Goal: Task Accomplishment & Management: Complete application form

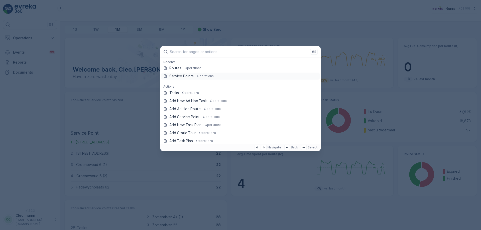
click at [187, 76] on p "Service Points" at bounding box center [181, 76] width 24 height 5
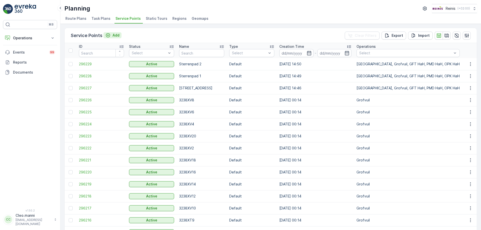
click at [116, 36] on p "Add" at bounding box center [115, 35] width 7 height 5
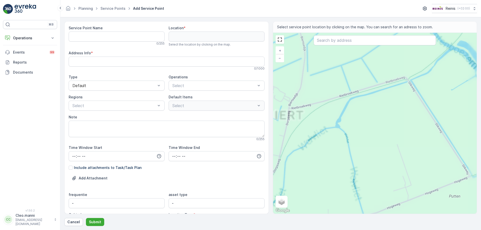
drag, startPoint x: 372, startPoint y: 134, endPoint x: 294, endPoint y: 186, distance: 94.5
click at [336, 167] on div "+ − Satellite Roadmap Terrain Hybrid Leaflet Keyboard shortcuts Map Data Map da…" at bounding box center [375, 123] width 204 height 181
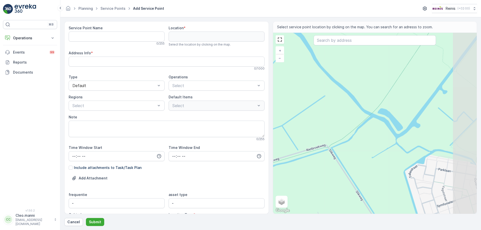
drag, startPoint x: 343, startPoint y: 163, endPoint x: 329, endPoint y: 218, distance: 56.6
click at [329, 218] on div "Service Point Name 0 / 255 Location * Select the location by clicking on the ma…" at bounding box center [270, 123] width 412 height 205
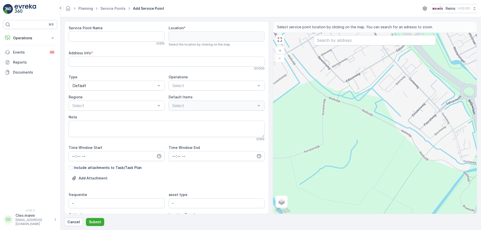
drag, startPoint x: 364, startPoint y: 145, endPoint x: 342, endPoint y: 188, distance: 48.4
click at [339, 182] on div "+ − Satellite Roadmap Terrain Hybrid Leaflet Keyboard shortcuts Map Data Map da…" at bounding box center [375, 123] width 204 height 181
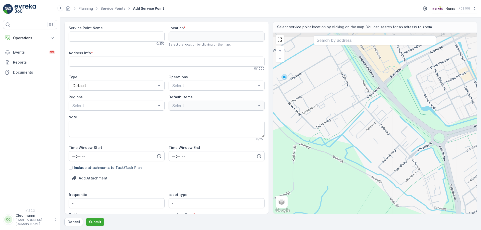
drag, startPoint x: 327, startPoint y: 162, endPoint x: 346, endPoint y: 189, distance: 33.4
click at [344, 187] on div "+ − Satellite Roadmap Terrain Hybrid Leaflet Keyboard shortcuts Map Data Map da…" at bounding box center [375, 123] width 204 height 181
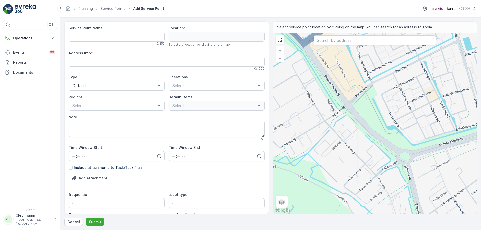
drag, startPoint x: 404, startPoint y: 180, endPoint x: 340, endPoint y: 164, distance: 65.7
click at [340, 165] on div "+ − Satellite Roadmap Terrain Hybrid Leaflet Keyboard shortcuts Map Data Map da…" at bounding box center [375, 123] width 204 height 181
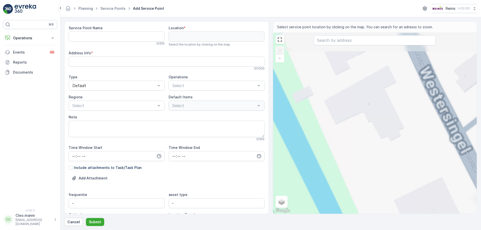
drag, startPoint x: 375, startPoint y: 105, endPoint x: 367, endPoint y: 180, distance: 76.1
click at [369, 170] on div "+ − Satellite Roadmap Terrain Hybrid Leaflet Keyboard shortcuts Map Data Map da…" at bounding box center [375, 123] width 204 height 181
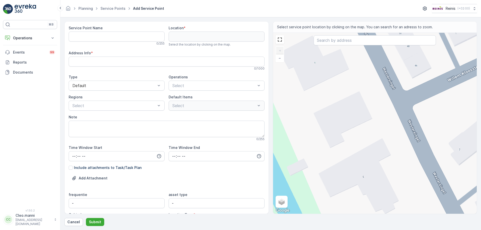
drag, startPoint x: 352, startPoint y: 122, endPoint x: 371, endPoint y: 191, distance: 71.7
click at [372, 192] on div "+ − Satellite Roadmap Terrain Hybrid Leaflet Keyboard shortcuts Map Data Map da…" at bounding box center [375, 123] width 204 height 181
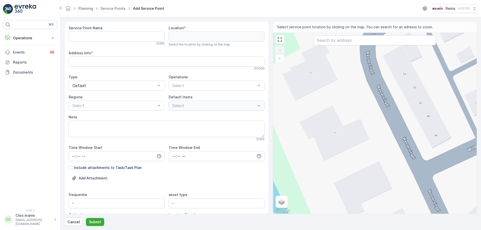
click at [369, 116] on div "+ − Satellite Roadmap Terrain Hybrid Leaflet Keyboard shortcuts Map Data Map da…" at bounding box center [375, 123] width 204 height 181
type input "51.853850979879574,4.308708175403165"
type Info "[STREET_ADDRESS]"
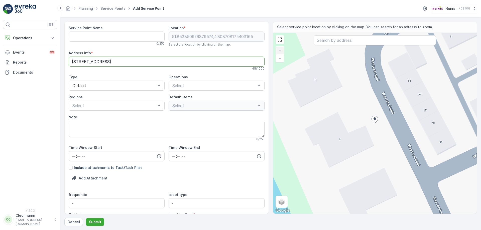
drag, startPoint x: 99, startPoint y: 61, endPoint x: 63, endPoint y: 62, distance: 36.3
click at [65, 61] on div "Service Point Name 0 / 255 Location * [GEOGRAPHIC_DATA] Select the location by …" at bounding box center [166, 117] width 204 height 193
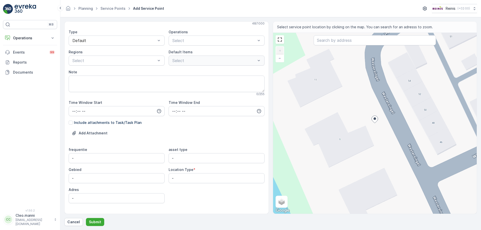
scroll to position [55, 0]
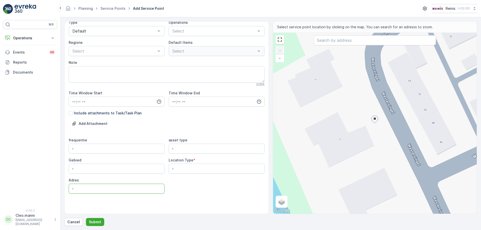
drag, startPoint x: 73, startPoint y: 189, endPoint x: 59, endPoint y: 188, distance: 13.3
click at [60, 188] on form "Service Point Name 0 / 255 Location * [GEOGRAPHIC_DATA] Select the location by …" at bounding box center [270, 123] width 420 height 213
paste input "Westersingel 9"
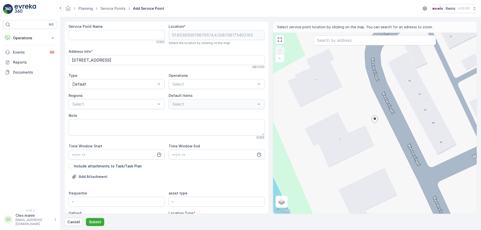
scroll to position [0, 0]
type input "Westersingel 9"
click at [76, 34] on Name "Service Point Name" at bounding box center [117, 37] width 96 height 10
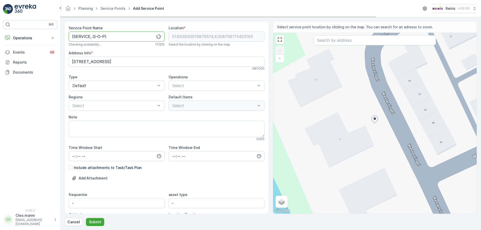
paste Name "Westersingel 9"
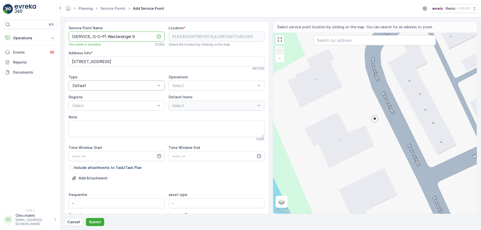
type Name "(SERVICE, G-O-P) Westersingel 9"
click at [98, 105] on span "Special Needs" at bounding box center [85, 106] width 26 height 5
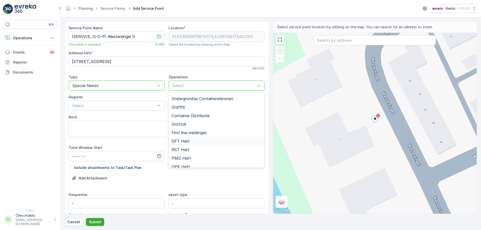
scroll to position [89, 0]
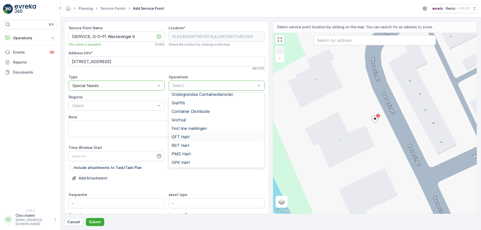
click at [187, 136] on span "GFT HaH" at bounding box center [180, 137] width 18 height 5
click at [183, 153] on span "PMD HaH" at bounding box center [180, 154] width 19 height 5
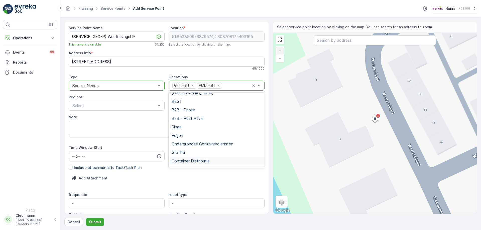
scroll to position [39, 0]
click at [188, 110] on span "B2B - Papier" at bounding box center [183, 110] width 24 height 5
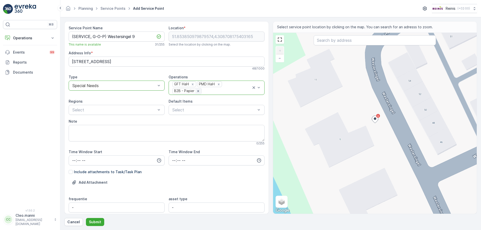
click at [197, 91] on icon "Remove B2B - Papier" at bounding box center [198, 91] width 2 height 2
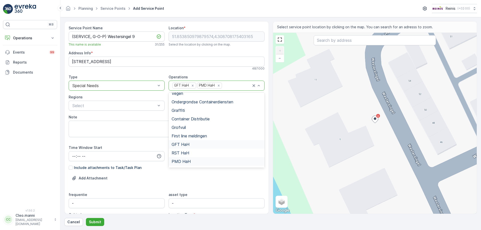
scroll to position [89, 0]
click at [187, 161] on span "OPK HaH" at bounding box center [180, 162] width 18 height 5
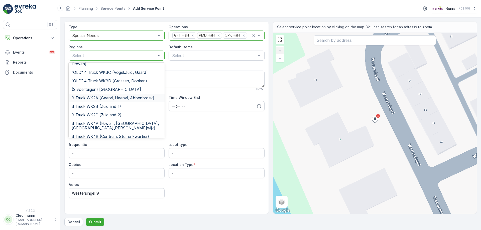
scroll to position [75, 0]
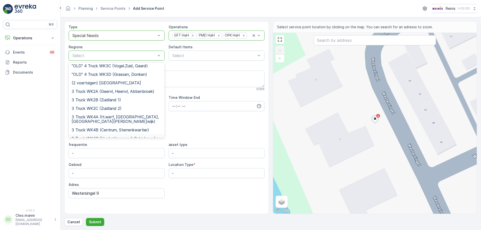
click at [124, 136] on span "3 Truck WK4C (Hoek, Hoogwerf, Schiekamp)" at bounding box center [114, 138] width 84 height 5
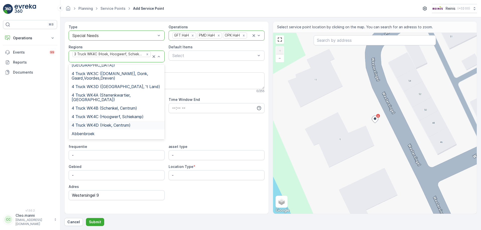
scroll to position [225, 0]
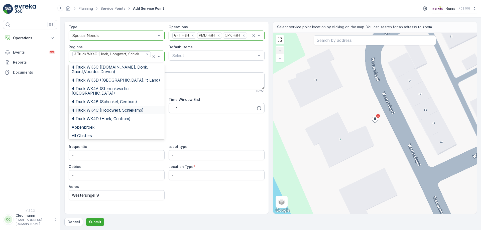
click at [128, 108] on span "4 Truck WK4C (Hoogwerf, Schiekamp)" at bounding box center [108, 110] width 72 height 5
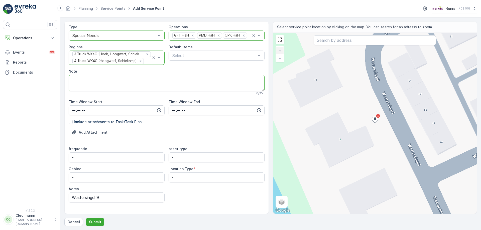
click at [101, 82] on textarea "Note" at bounding box center [167, 83] width 196 height 17
type textarea "oprit"
drag, startPoint x: 88, startPoint y: 158, endPoint x: 74, endPoint y: 158, distance: 13.5
click at [74, 158] on input "-" at bounding box center [117, 157] width 96 height 10
drag, startPoint x: 80, startPoint y: 180, endPoint x: 69, endPoint y: 178, distance: 11.7
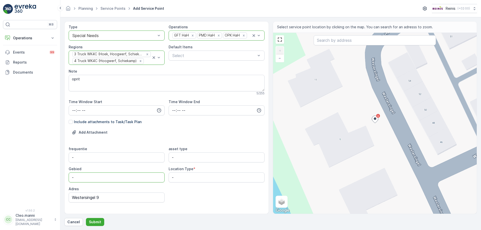
click at [69, 178] on input "-" at bounding box center [117, 177] width 96 height 10
type input "Schiekamp"
drag, startPoint x: 179, startPoint y: 157, endPoint x: 168, endPoint y: 157, distance: 11.3
click at [168, 157] on type "-" at bounding box center [216, 157] width 96 height 10
type type "GFT, OPK, PMD"
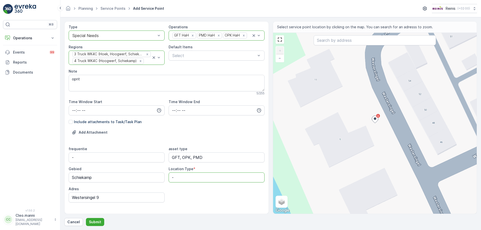
drag, startPoint x: 178, startPoint y: 177, endPoint x: 171, endPoint y: 177, distance: 7.8
click at [171, 177] on Type "-" at bounding box center [216, 177] width 96 height 10
type Type "Oprit"
click at [125, 186] on div "frequentie - asset type GFT, OPK, PMD Gebied Schiekamp Location Type * Oprit Ad…" at bounding box center [167, 174] width 196 height 56
click at [179, 190] on div "frequentie - asset type GFT, OPK, PMD Gebied Schiekamp Location Type * Oprit Ad…" at bounding box center [167, 174] width 196 height 56
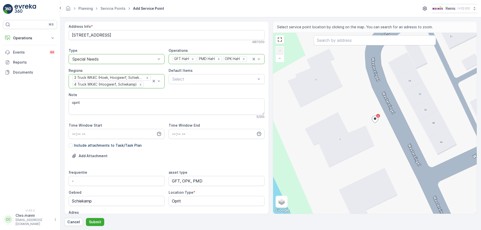
scroll to position [0, 0]
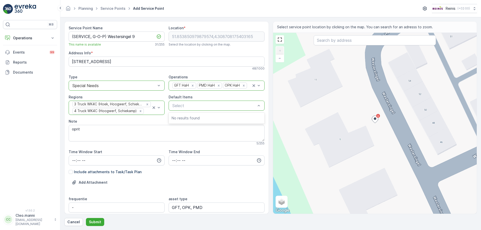
click at [197, 105] on div at bounding box center [214, 105] width 84 height 5
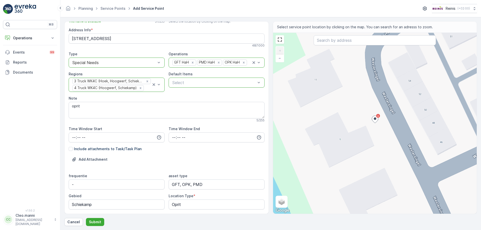
scroll to position [59, 0]
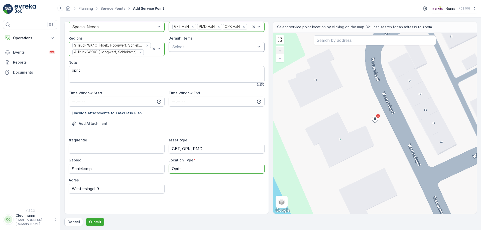
click at [248, 169] on Type "Oprit" at bounding box center [216, 169] width 96 height 10
click at [84, 148] on input "-" at bounding box center [117, 149] width 96 height 10
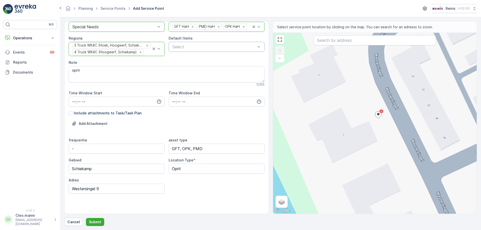
drag, startPoint x: 375, startPoint y: 120, endPoint x: 378, endPoint y: 115, distance: 5.6
click at [378, 115] on ellipse at bounding box center [378, 114] width 3 height 3
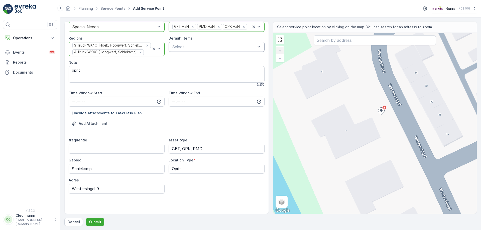
drag, startPoint x: 378, startPoint y: 115, endPoint x: 382, endPoint y: 111, distance: 6.0
click at [382, 111] on ellipse at bounding box center [381, 110] width 3 height 3
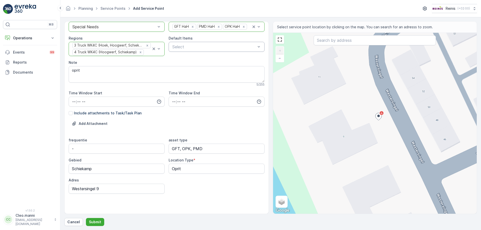
click at [385, 108] on div "+ − Satellite Roadmap Terrain Hybrid Leaflet Keyboard shortcuts Map Data Map da…" at bounding box center [375, 123] width 204 height 181
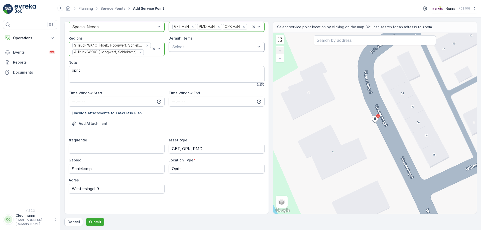
click at [365, 120] on div "+ − Satellite Roadmap Terrain Hybrid Leaflet Keyboard shortcuts Map Data Map da…" at bounding box center [375, 123] width 204 height 181
type input "51.85390233813112,4.308697513333858"
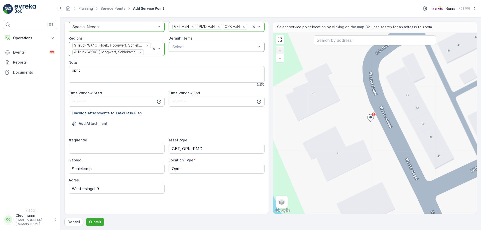
type Info "[STREET_ADDRESS]"
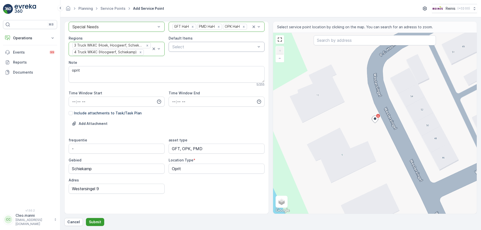
click at [96, 223] on p "Submit" at bounding box center [95, 222] width 12 height 5
